Goal: Transaction & Acquisition: Book appointment/travel/reservation

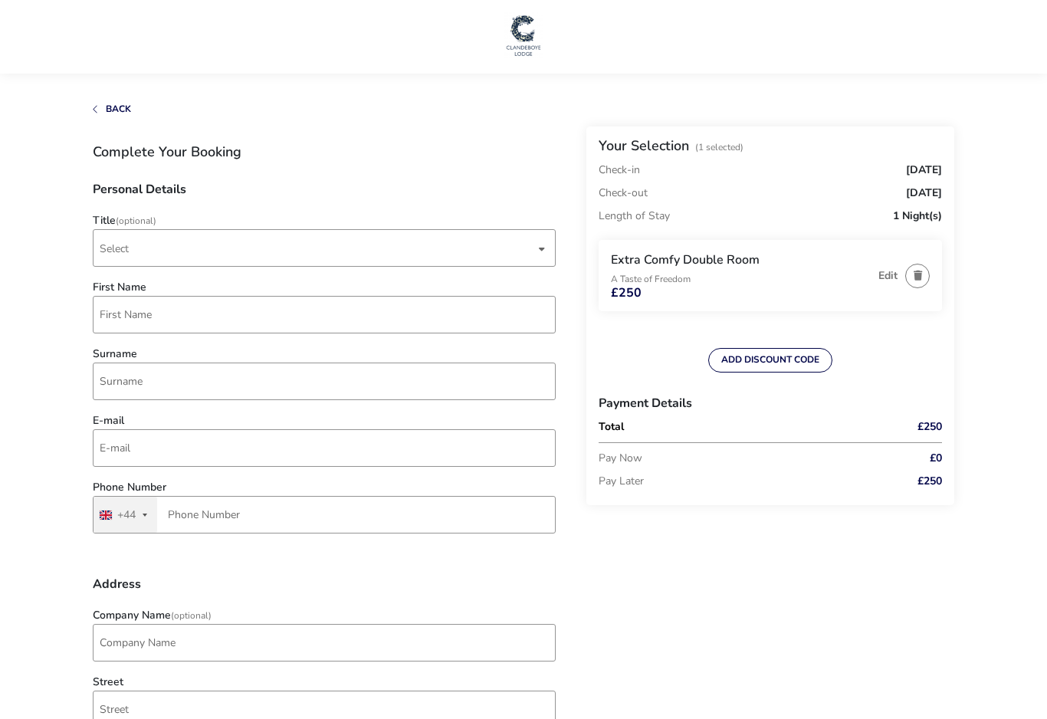
click at [339, 238] on span "Select" at bounding box center [317, 248] width 435 height 36
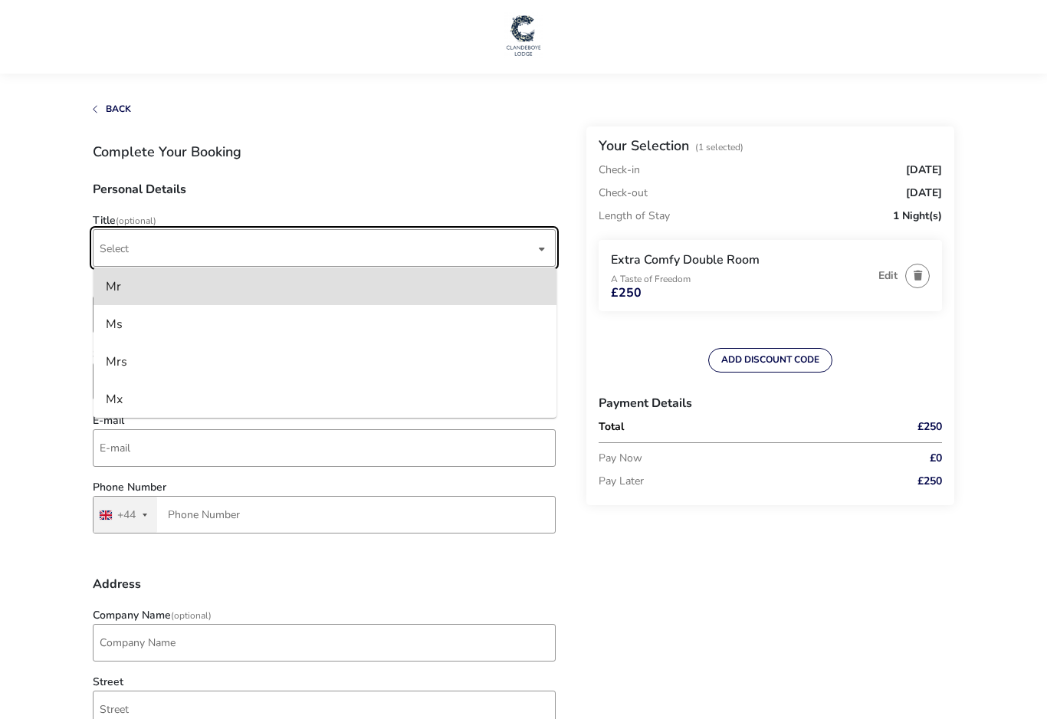
click at [315, 284] on li "Mr" at bounding box center [325, 287] width 463 height 38
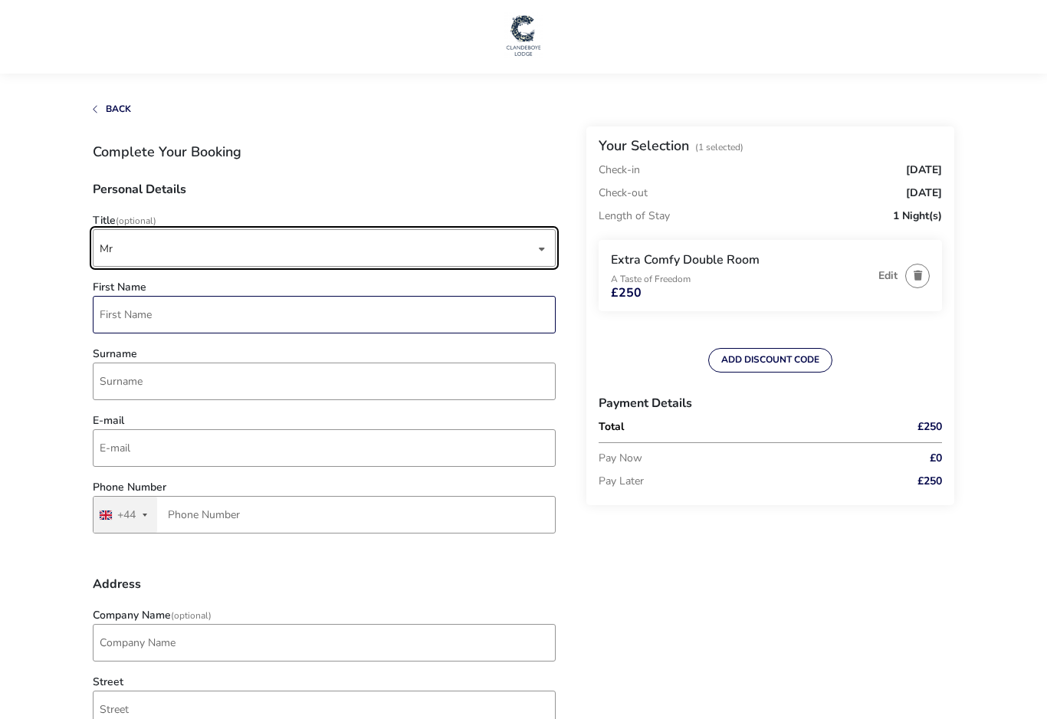
click at [334, 322] on input "First Name" at bounding box center [324, 315] width 463 height 38
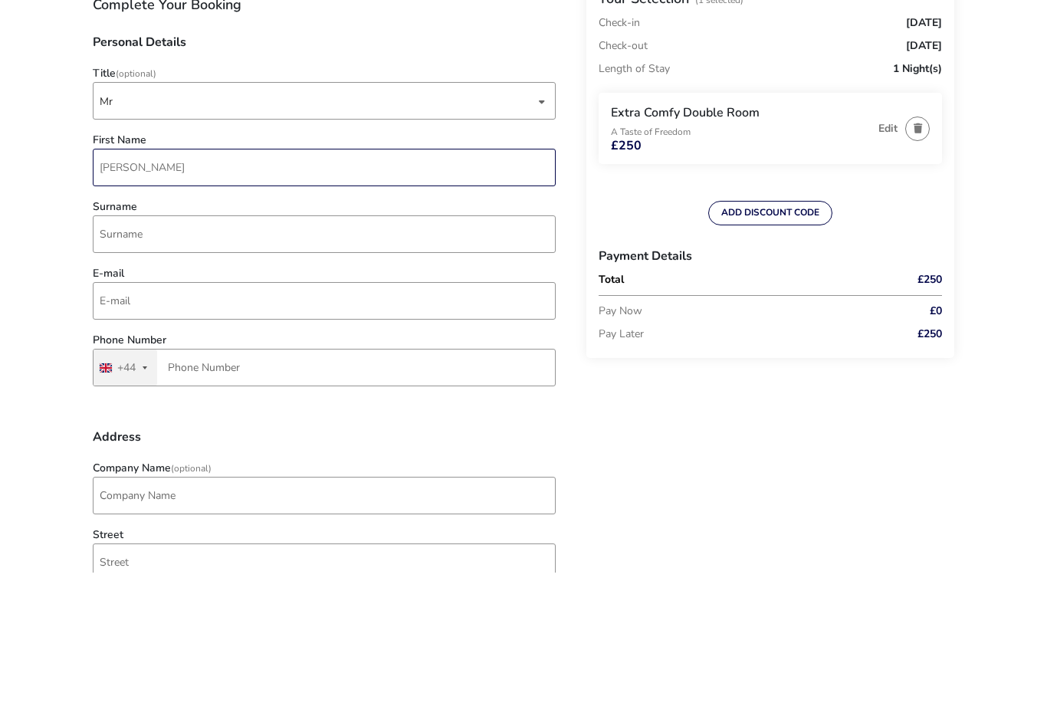
type input "[PERSON_NAME]"
click at [357, 363] on input "Surname" at bounding box center [324, 382] width 463 height 38
type input "Hall"
click at [393, 429] on input "E-mail" at bounding box center [324, 448] width 463 height 38
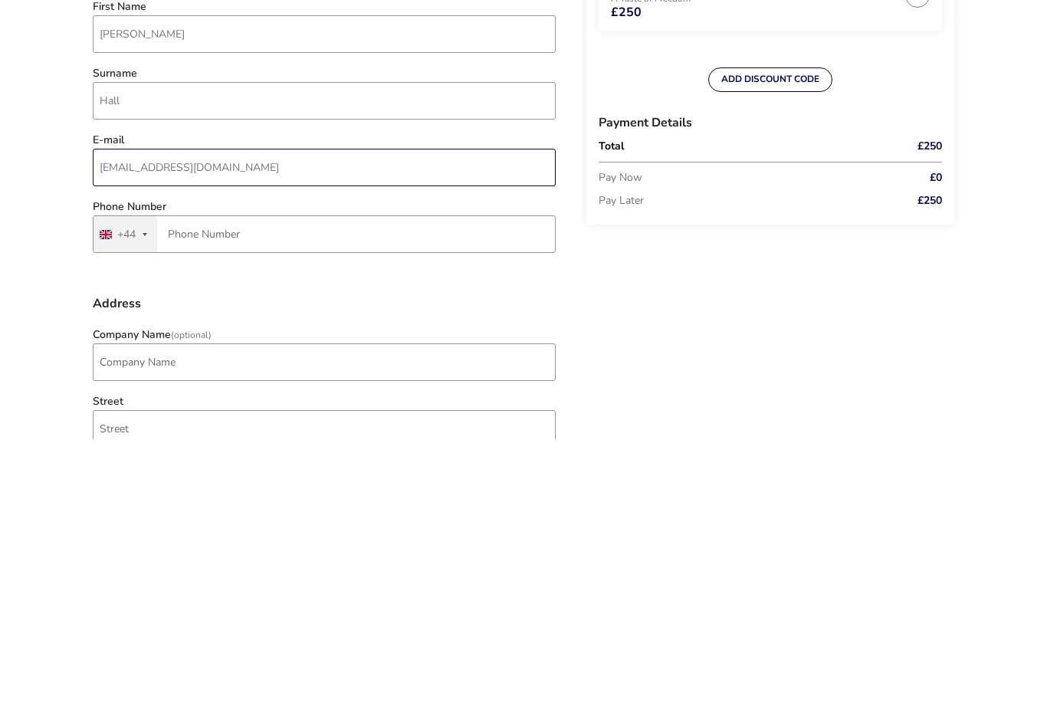
type input "[EMAIL_ADDRESS][DOMAIN_NAME]"
click at [330, 496] on input "Phone Number" at bounding box center [324, 515] width 463 height 38
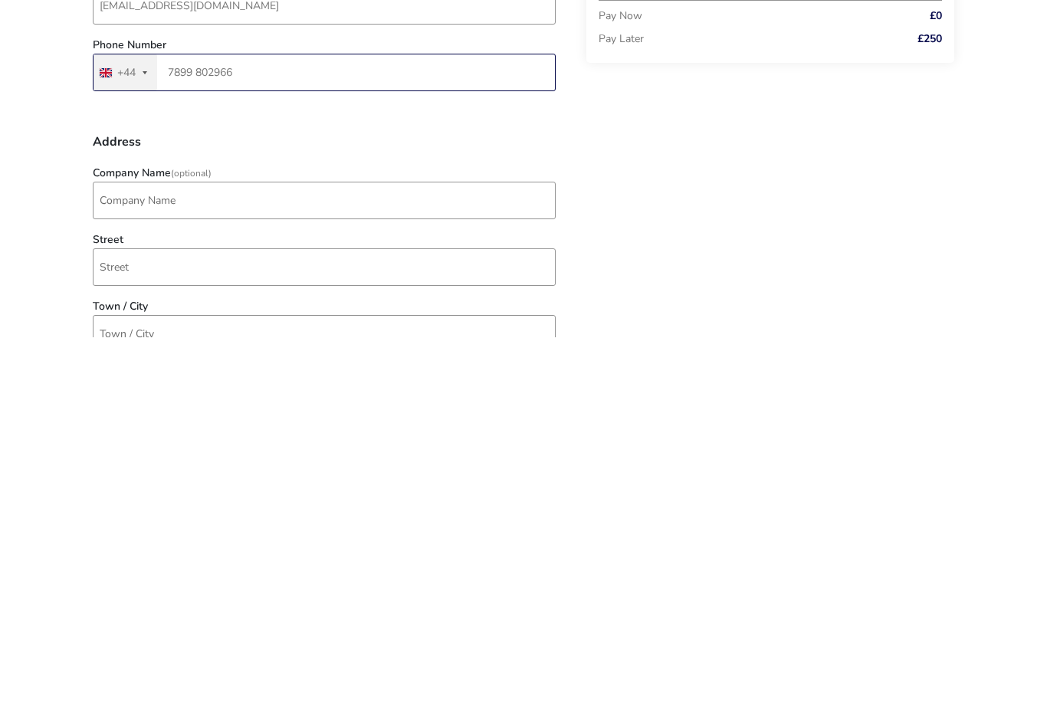
scroll to position [62, 0]
type input "7899 802966"
click at [367, 562] on input "Company Name (Optional)" at bounding box center [324, 581] width 463 height 38
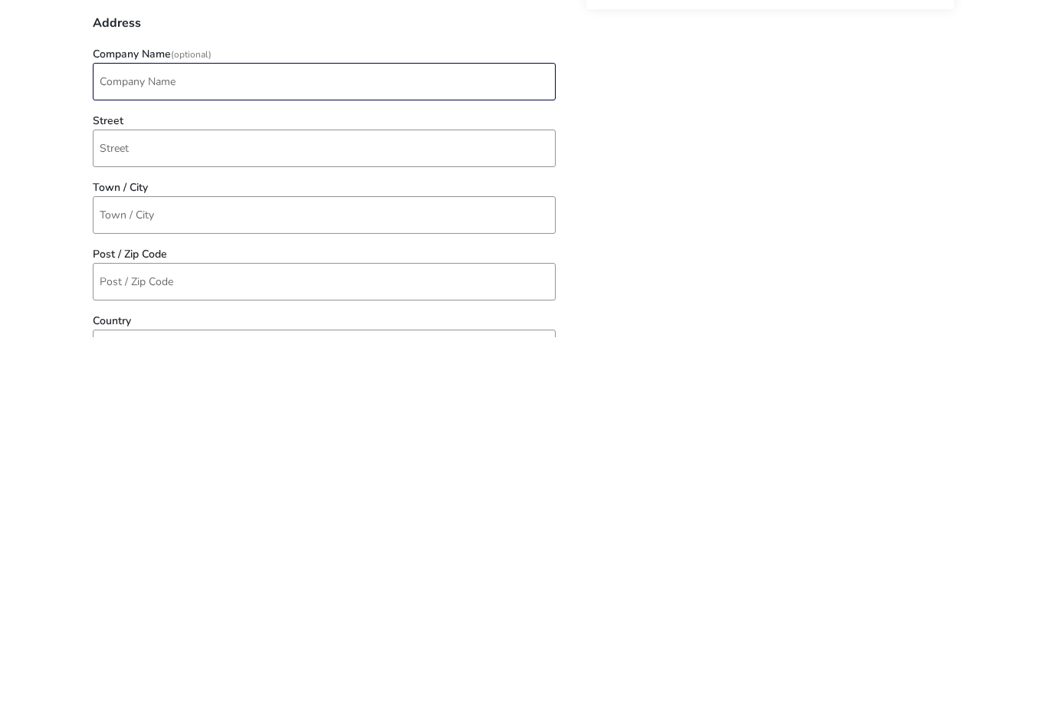
scroll to position [208, 0]
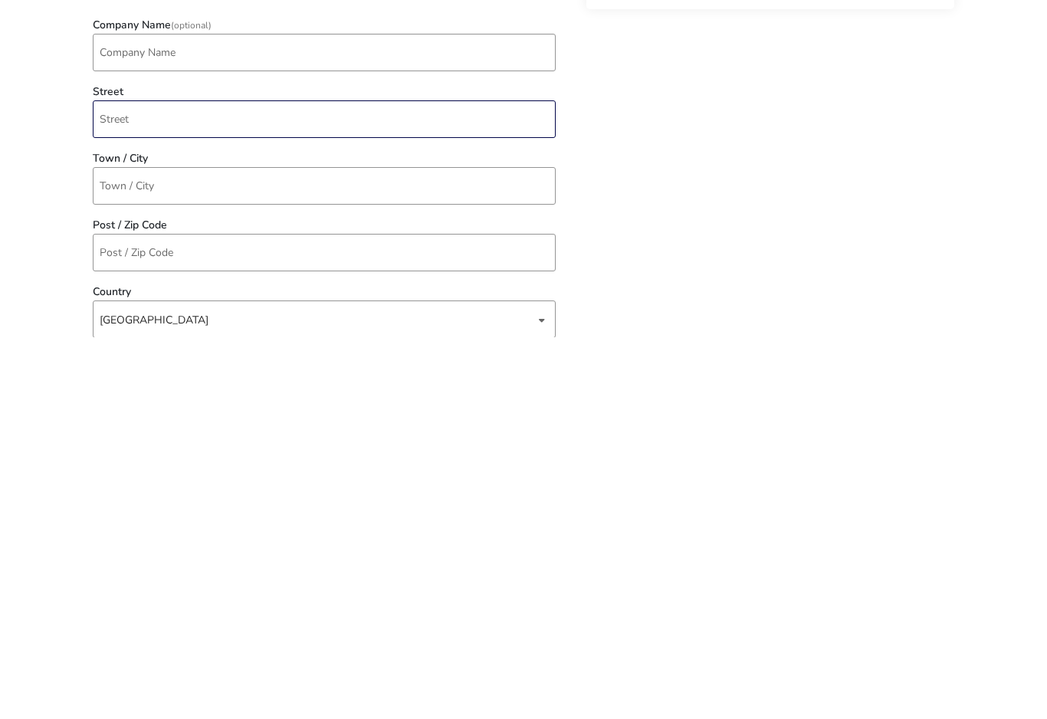
click at [311, 482] on input "Street" at bounding box center [324, 501] width 463 height 38
type input "[STREET_ADDRESS]"
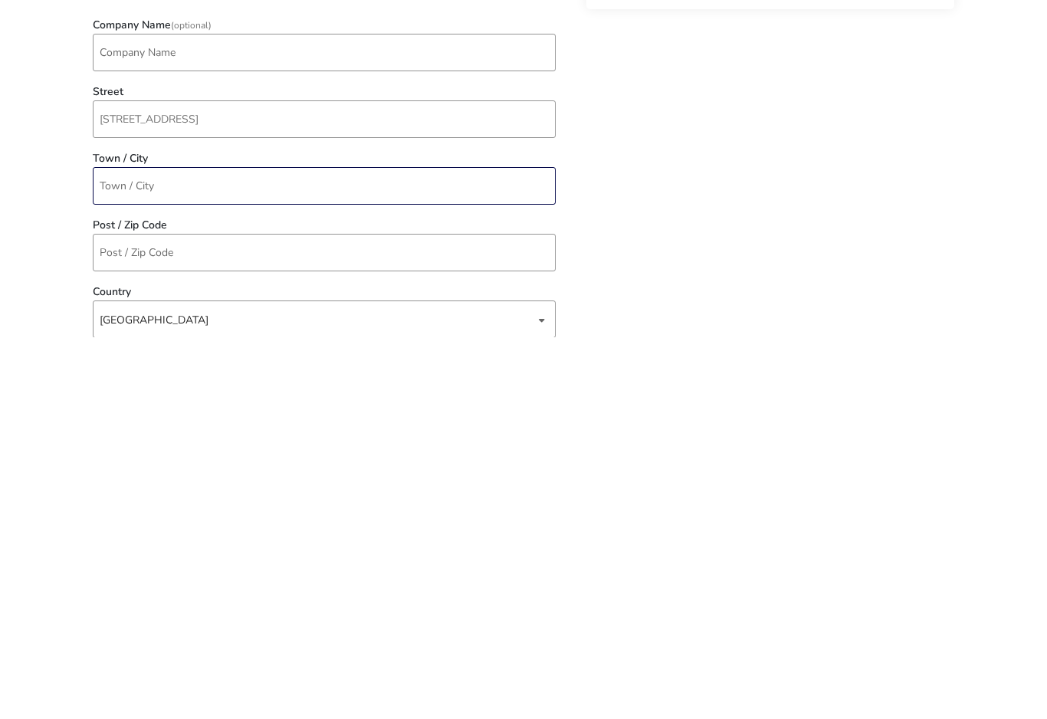
click at [304, 549] on input "Town / City" at bounding box center [324, 568] width 463 height 38
type input "Carrickfergus"
click at [294, 615] on input "Post / Zip Code" at bounding box center [324, 634] width 463 height 38
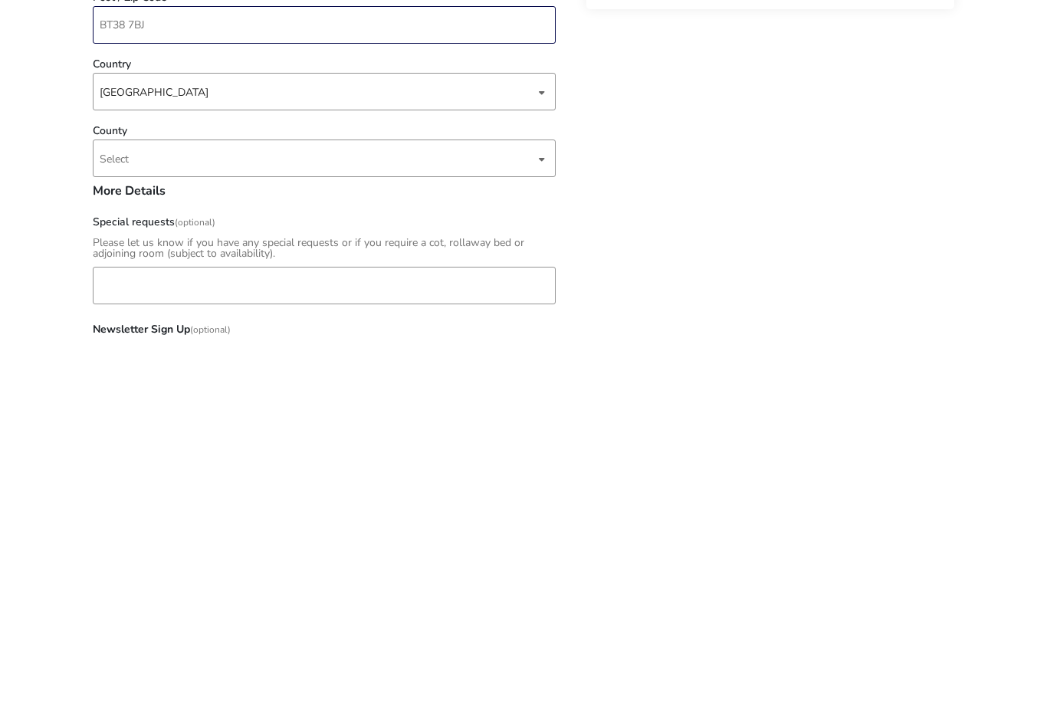
scroll to position [462, 0]
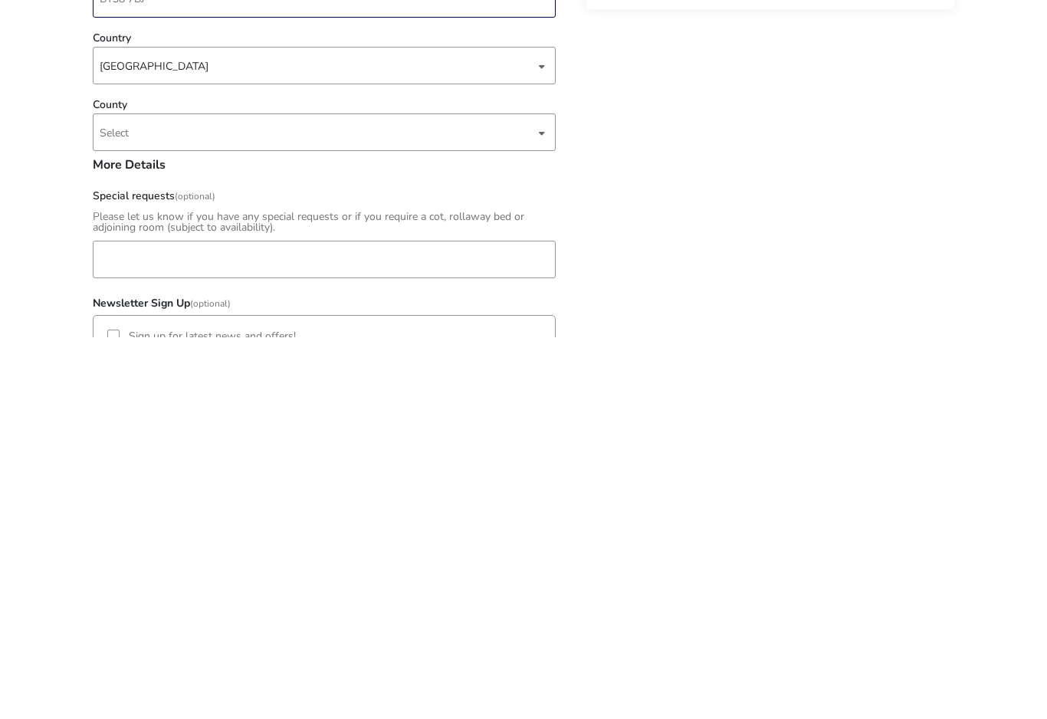
type input "BT38 7BJ"
click at [530, 496] on span "Select" at bounding box center [317, 514] width 435 height 36
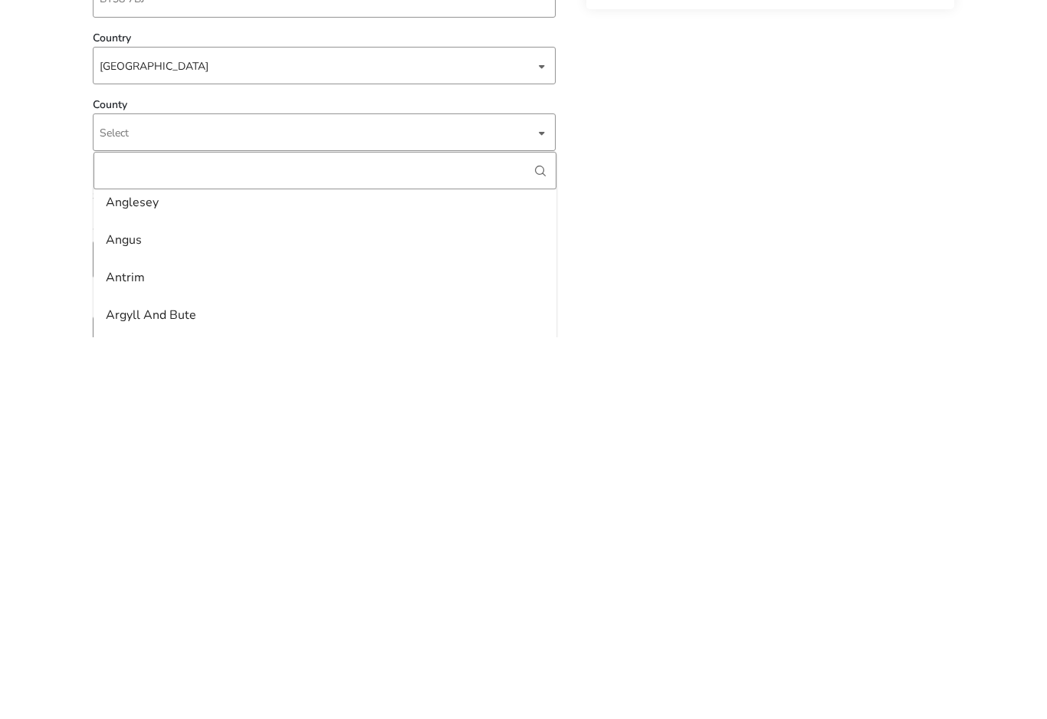
scroll to position [83, 0]
click at [270, 638] on li "Antrim" at bounding box center [325, 657] width 463 height 38
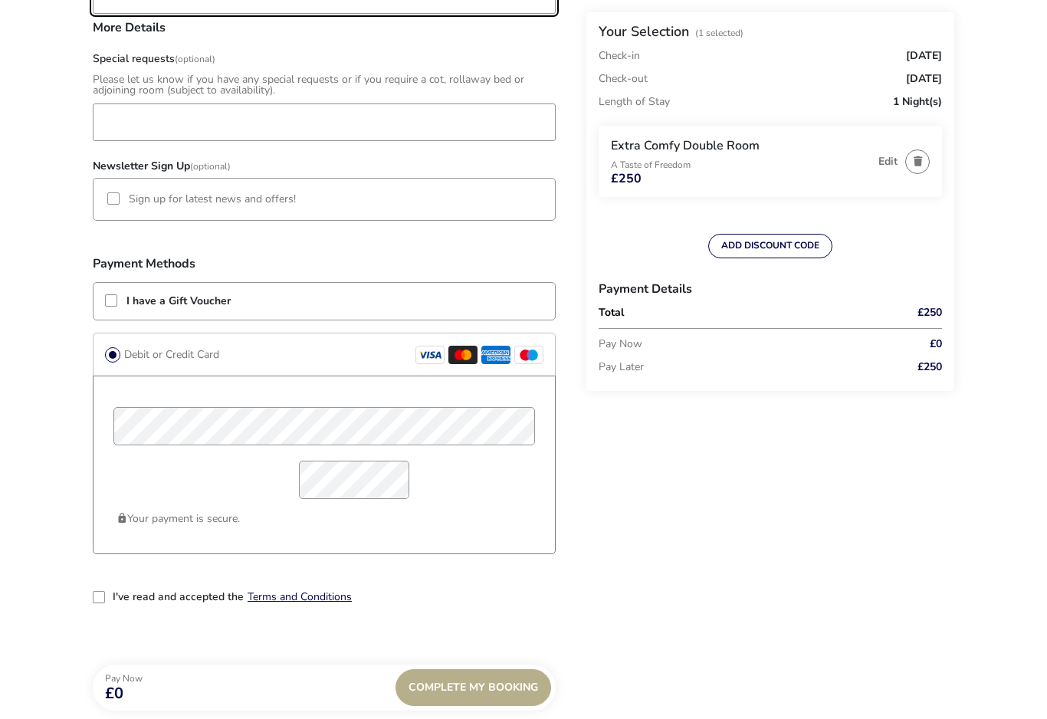
scroll to position [982, 0]
click at [113, 204] on div at bounding box center [113, 198] width 12 height 12
click at [102, 303] on div "I have a Gift Voucher" at bounding box center [324, 300] width 461 height 37
click at [117, 306] on div at bounding box center [111, 300] width 12 height 12
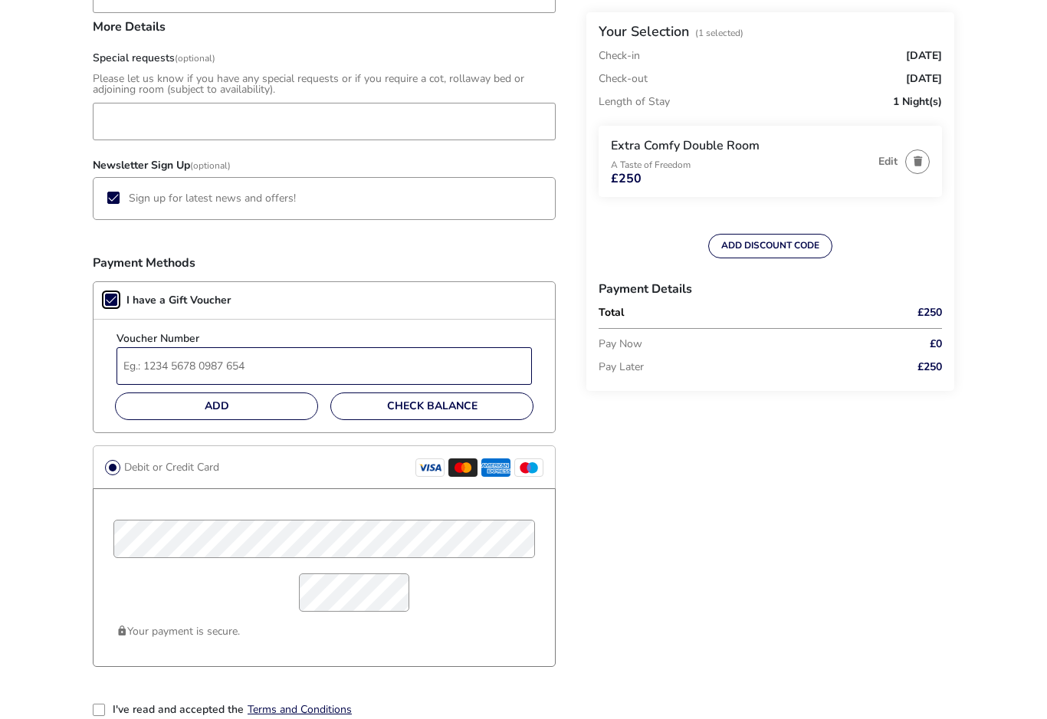
click at [248, 357] on input "Voucher Number" at bounding box center [324, 366] width 415 height 38
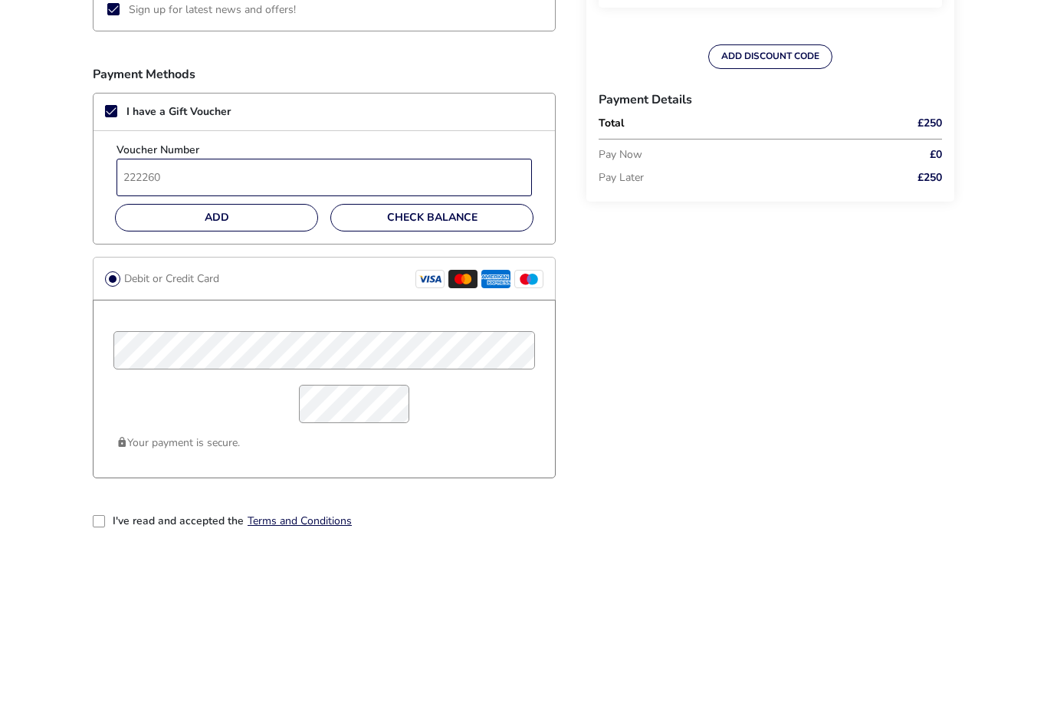
type input "222260"
click at [248, 393] on button "Add" at bounding box center [216, 407] width 203 height 28
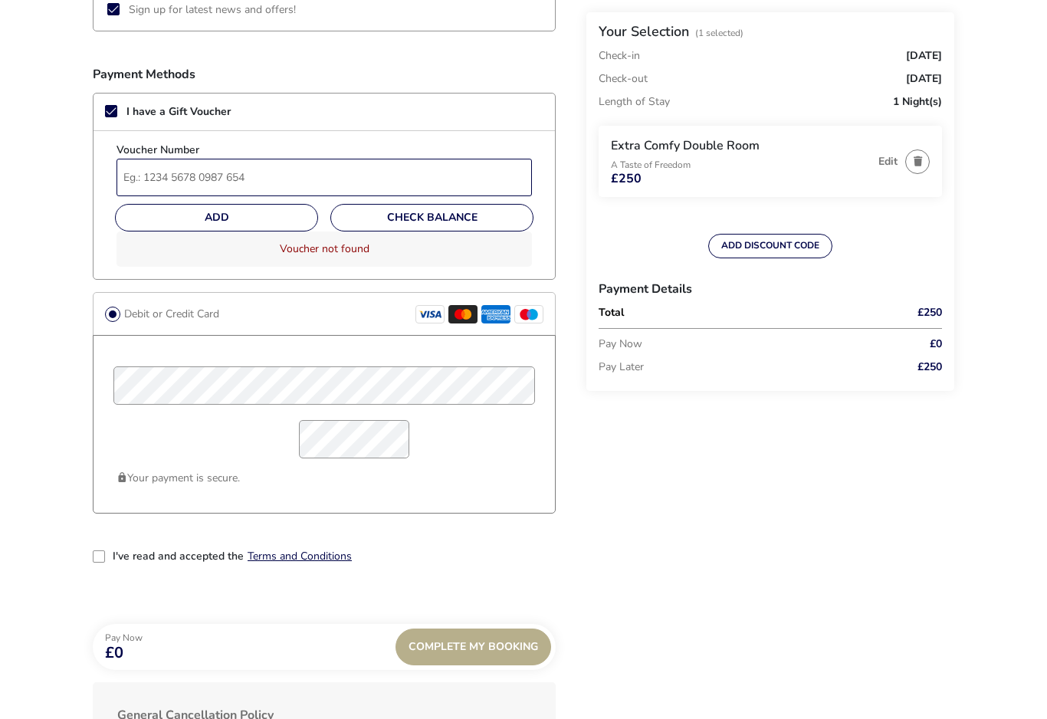
click at [264, 182] on input "Voucher Number" at bounding box center [324, 178] width 415 height 38
type input "2234427"
click at [268, 214] on button "Add" at bounding box center [216, 218] width 203 height 28
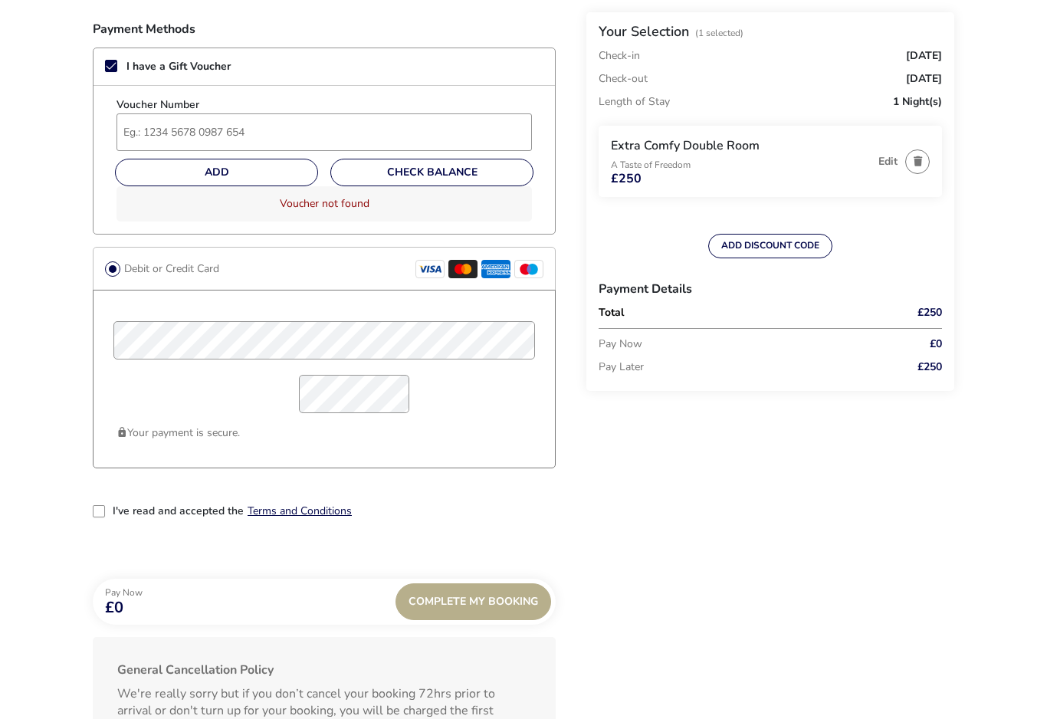
scroll to position [1217, 0]
click at [101, 513] on div "2-term_condi" at bounding box center [99, 510] width 12 height 12
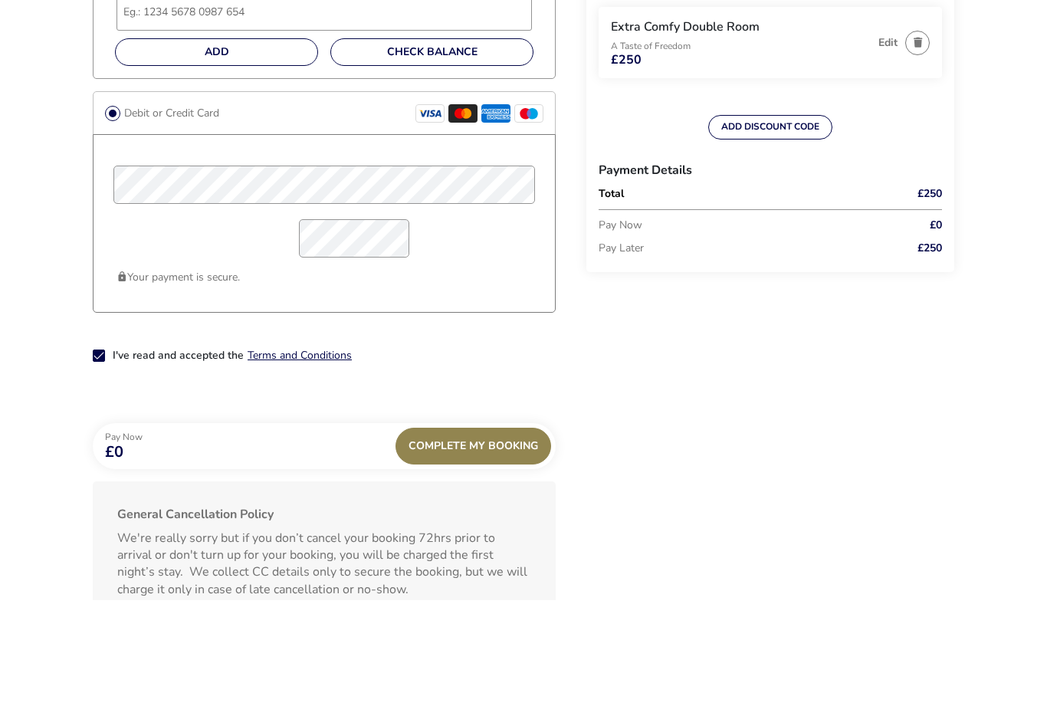
scroll to position [1336, 0]
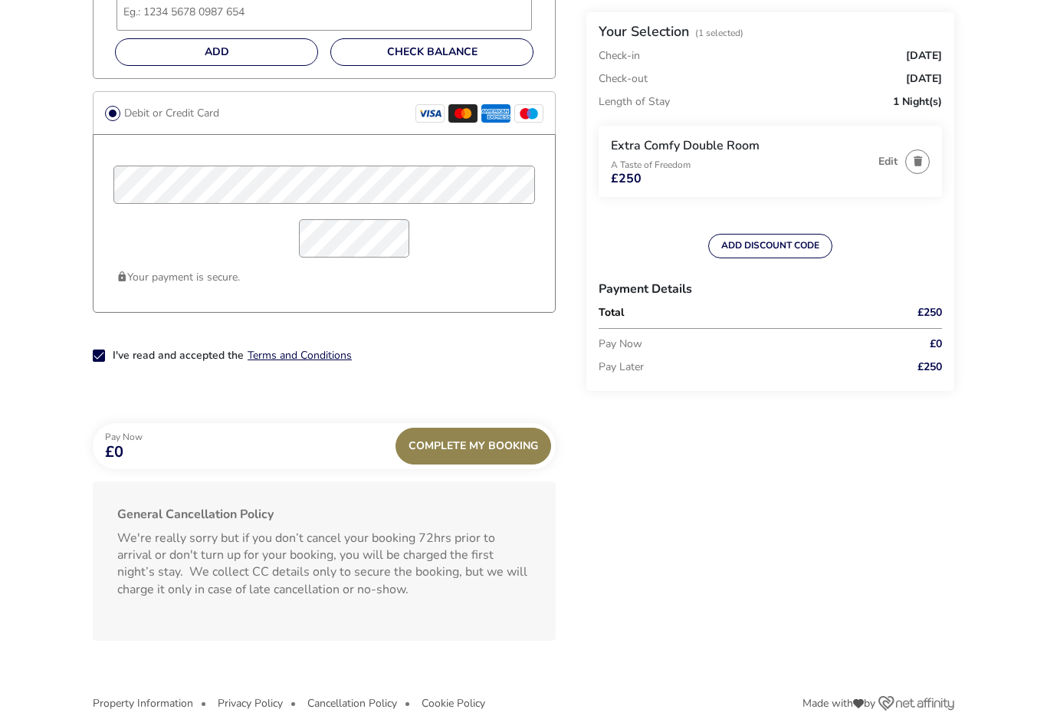
click at [510, 441] on span "Complete My Booking" at bounding box center [474, 445] width 130 height 11
